Goal: Complete application form: Complete application form

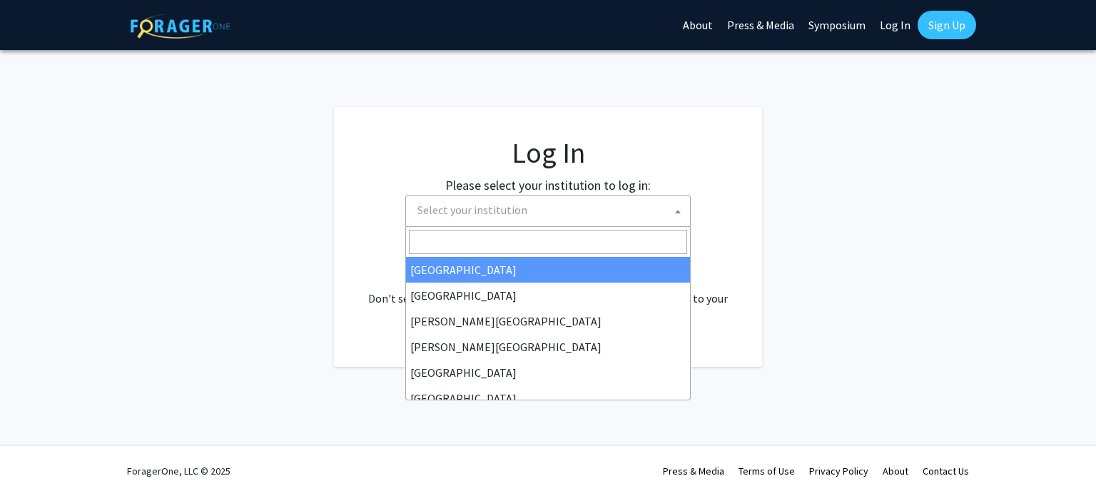
click at [459, 215] on span "Select your institution" at bounding box center [472, 210] width 110 height 14
select select "34"
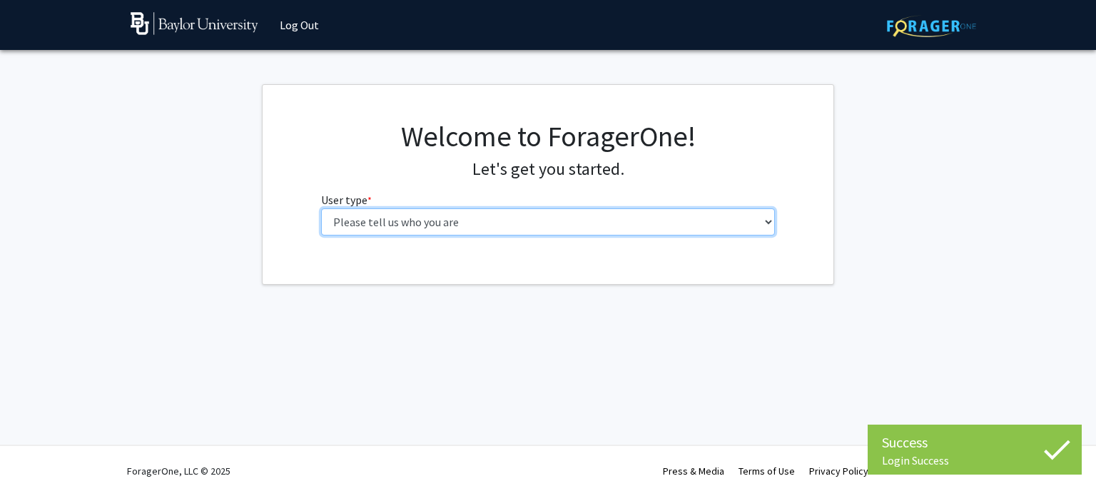
click at [531, 218] on select "Please tell us who you are Undergraduate Student Master's Student Doctoral Cand…" at bounding box center [548, 221] width 454 height 27
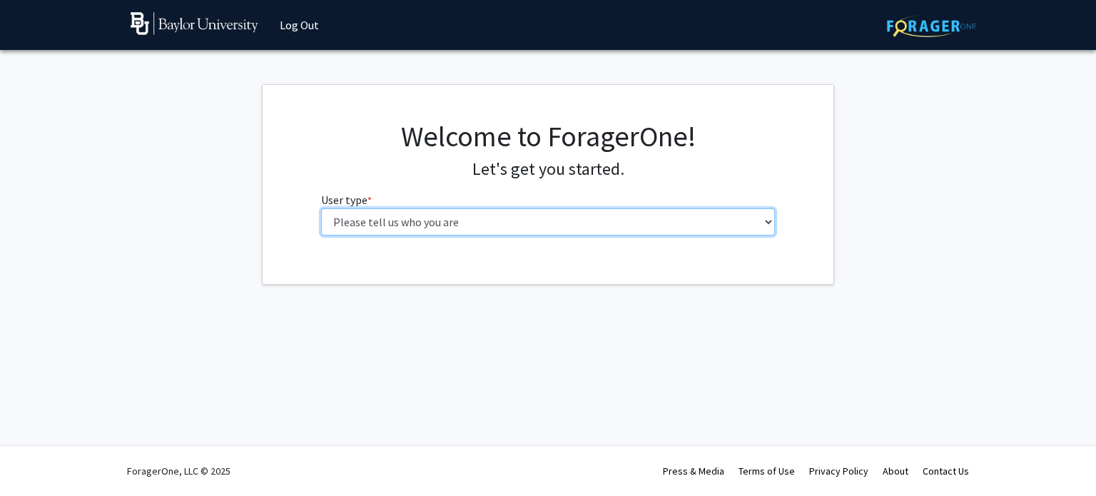
select select "1: undergrad"
click at [321, 208] on select "Please tell us who you are Undergraduate Student Master's Student Doctoral Cand…" at bounding box center [548, 221] width 454 height 27
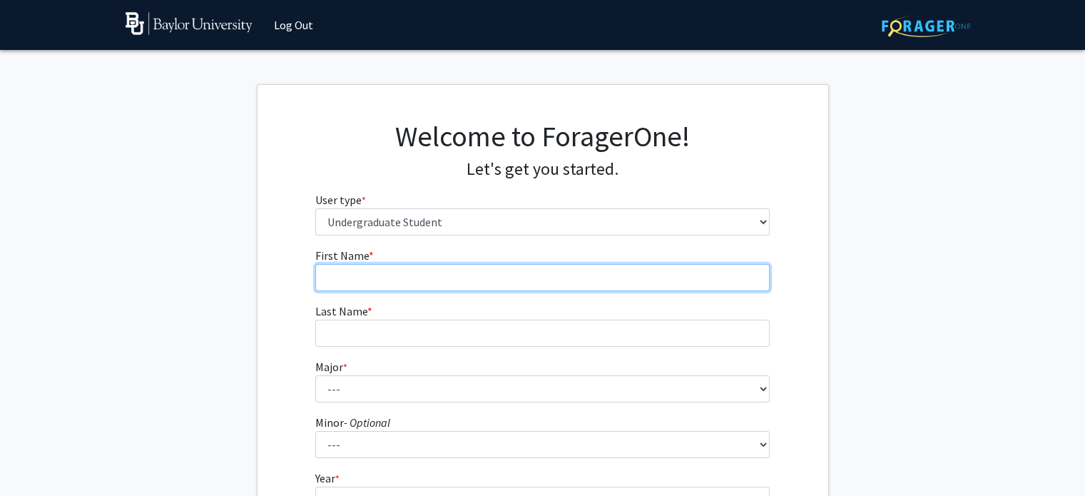
click at [507, 276] on input "First Name * required" at bounding box center [542, 277] width 454 height 27
type input "Kaleigh"
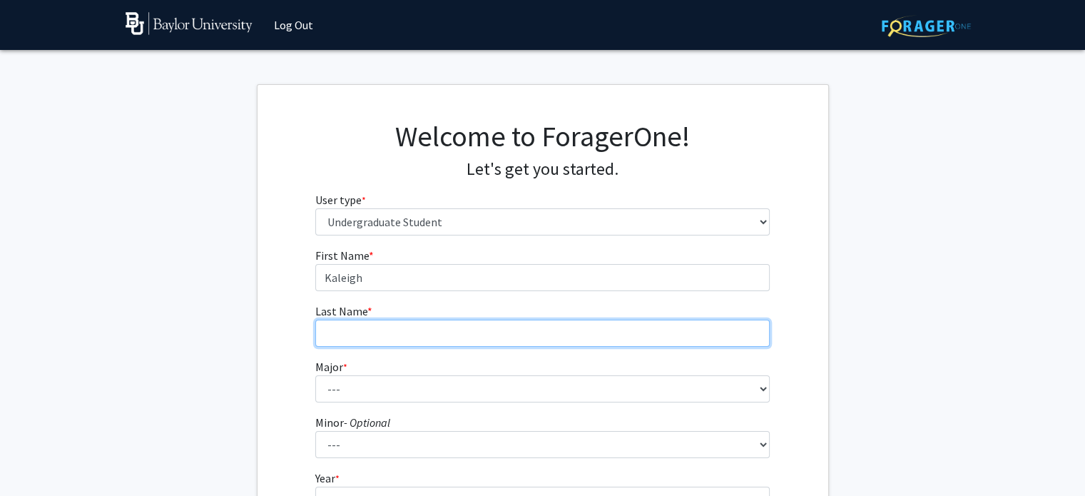
click at [465, 342] on input "Last Name * required" at bounding box center [542, 333] width 454 height 27
type input "[PERSON_NAME]"
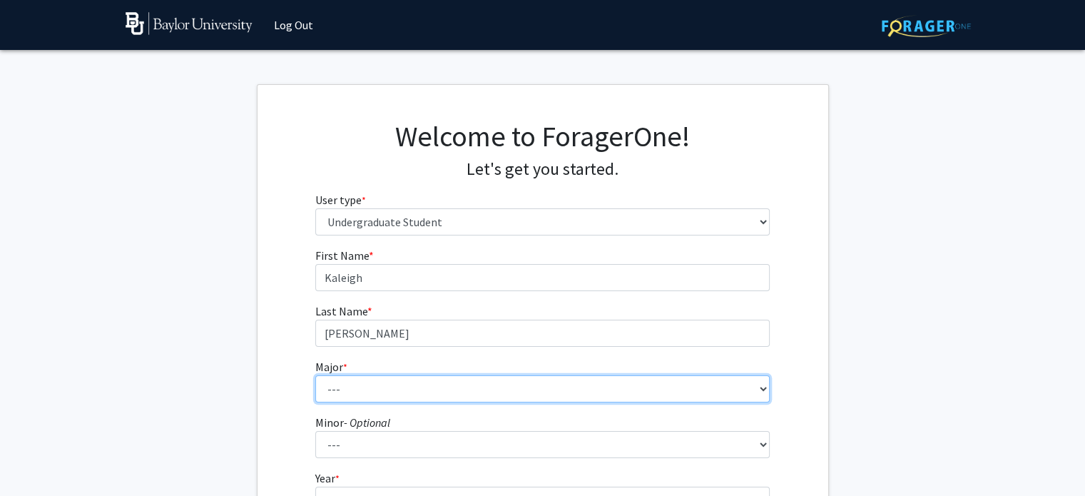
click at [441, 386] on select "--- Accounting American Studies Anthropology Apparel Design & Product Developme…" at bounding box center [542, 388] width 454 height 27
select select "85: 2750"
click at [315, 375] on select "--- Accounting American Studies Anthropology Apparel Design & Product Developme…" at bounding box center [542, 388] width 454 height 27
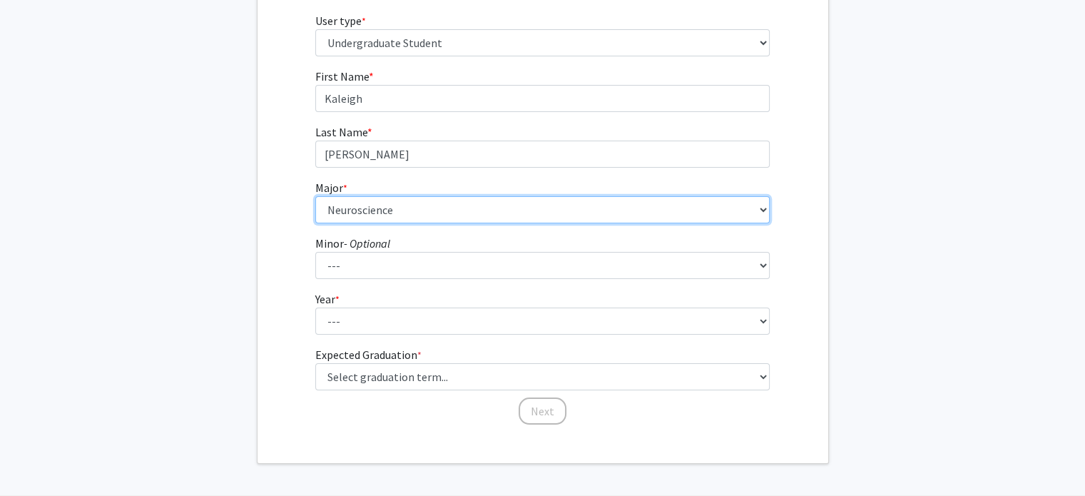
scroll to position [181, 0]
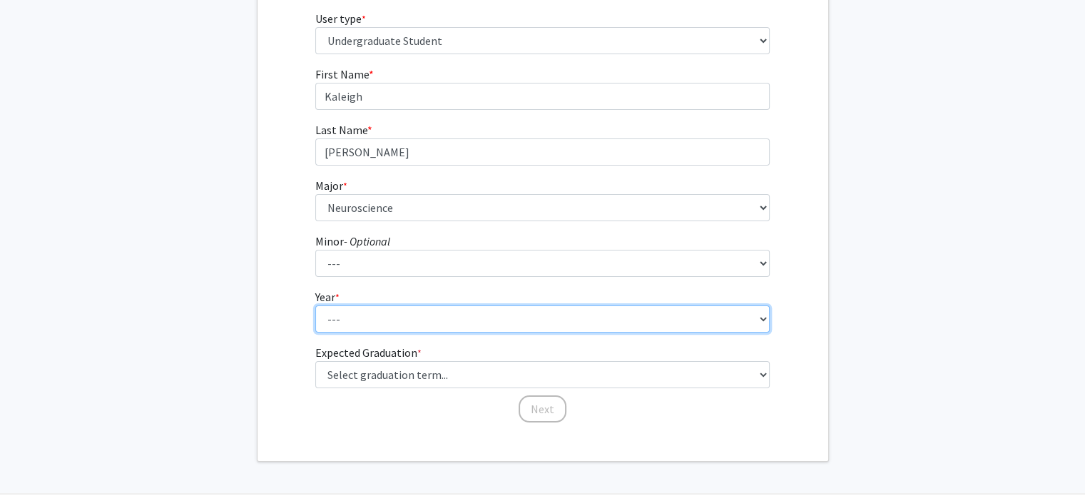
click at [420, 309] on select "--- First-year Sophomore Junior Senior Postbaccalaureate Certificate" at bounding box center [542, 318] width 454 height 27
select select "4: senior"
click at [315, 305] on select "--- First-year Sophomore Junior Senior Postbaccalaureate Certificate" at bounding box center [542, 318] width 454 height 27
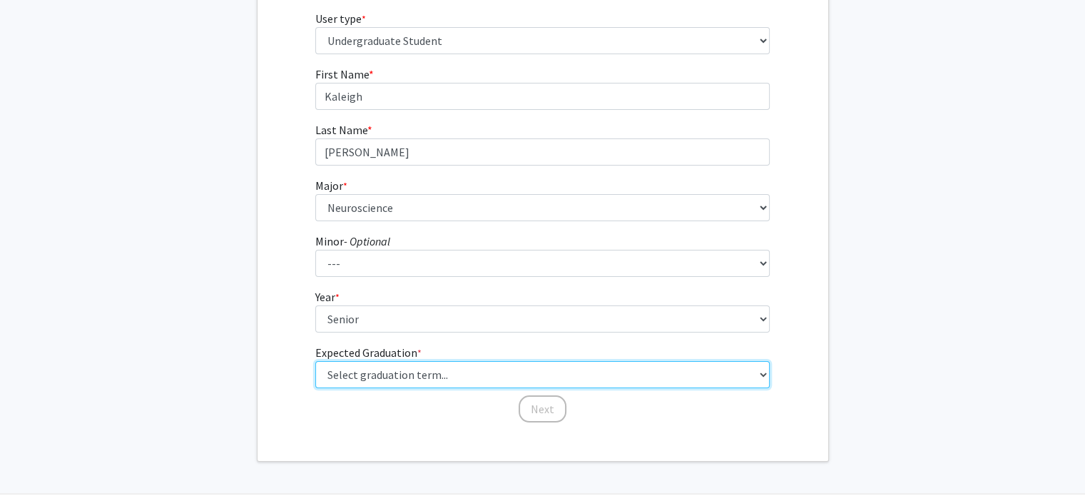
click at [398, 376] on select "Select graduation term... Spring 2025 Summer 2025 Fall 2025 Winter 2025 Spring …" at bounding box center [542, 374] width 454 height 27
select select "5: spring_2026"
click at [315, 361] on select "Select graduation term... Spring 2025 Summer 2025 Fall 2025 Winter 2025 Spring …" at bounding box center [542, 374] width 454 height 27
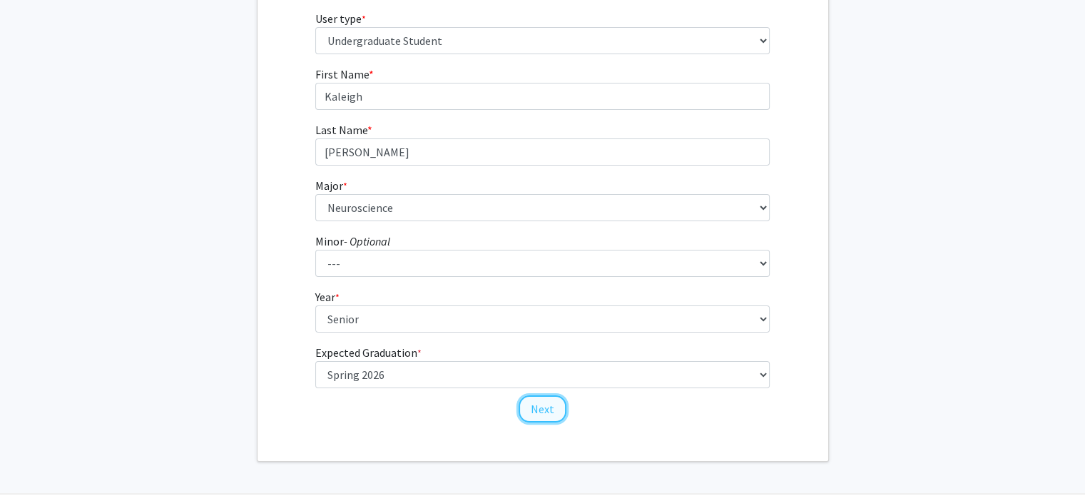
click at [539, 408] on button "Next" at bounding box center [543, 408] width 48 height 27
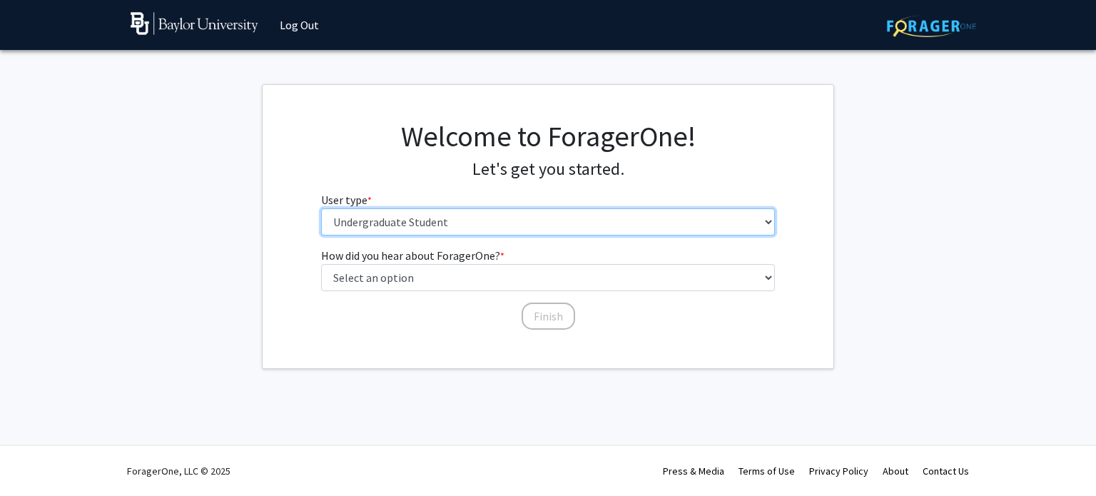
click at [489, 222] on select "Please tell us who you are Undergraduate Student Master's Student Doctoral Cand…" at bounding box center [548, 221] width 454 height 27
click at [321, 208] on select "Please tell us who you are Undergraduate Student Master's Student Doctoral Cand…" at bounding box center [548, 221] width 454 height 27
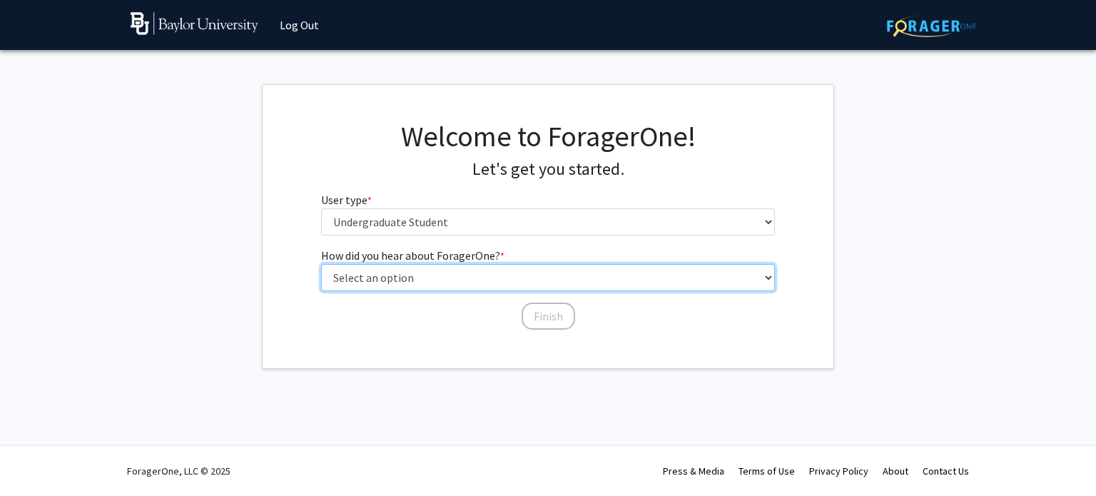
click at [482, 285] on select "Select an option Peer/student recommendation Faculty/staff recommendation Unive…" at bounding box center [548, 277] width 454 height 27
select select "4: university_email"
click at [321, 264] on select "Select an option Peer/student recommendation Faculty/staff recommendation Unive…" at bounding box center [548, 277] width 454 height 27
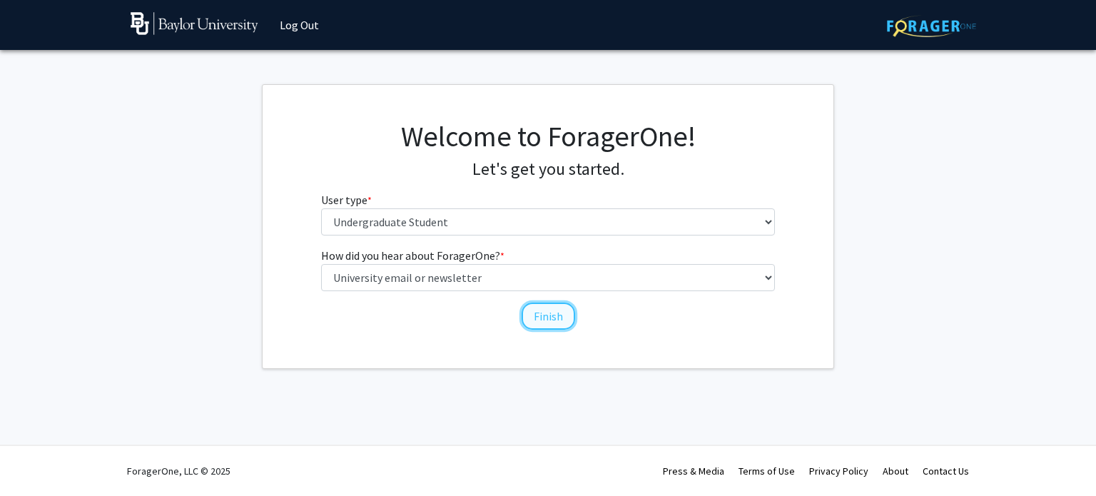
click at [549, 320] on button "Finish" at bounding box center [547, 315] width 53 height 27
